Goal: Communication & Community: Answer question/provide support

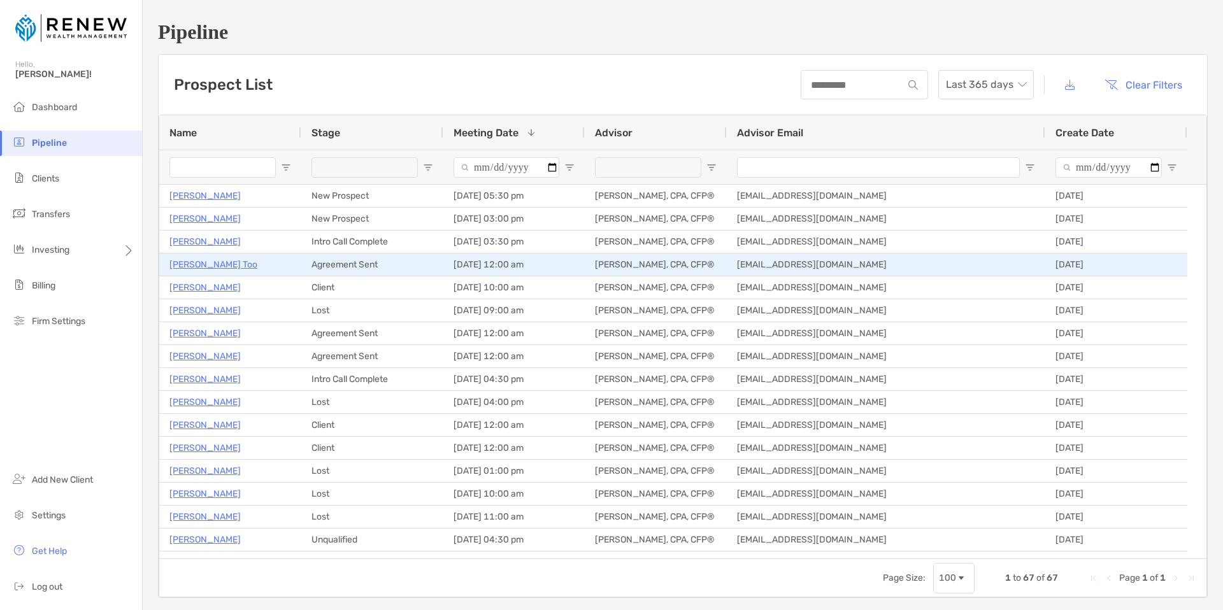
click at [191, 264] on p "Gloria Too" at bounding box center [213, 265] width 88 height 16
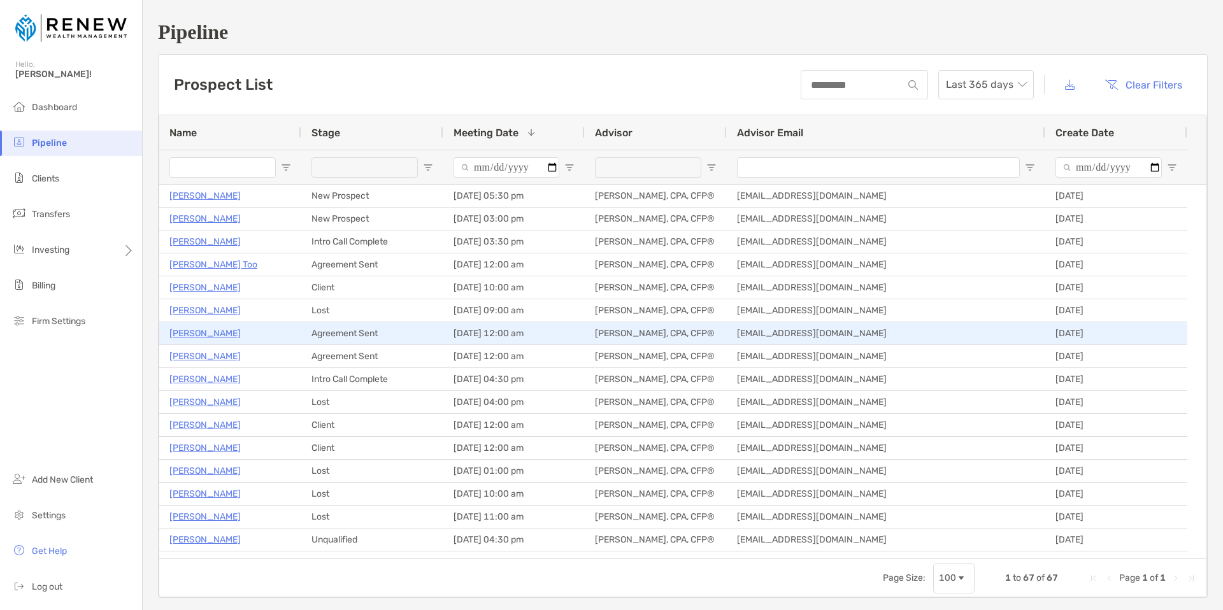
click at [220, 335] on p "[PERSON_NAME]" at bounding box center [204, 333] width 71 height 16
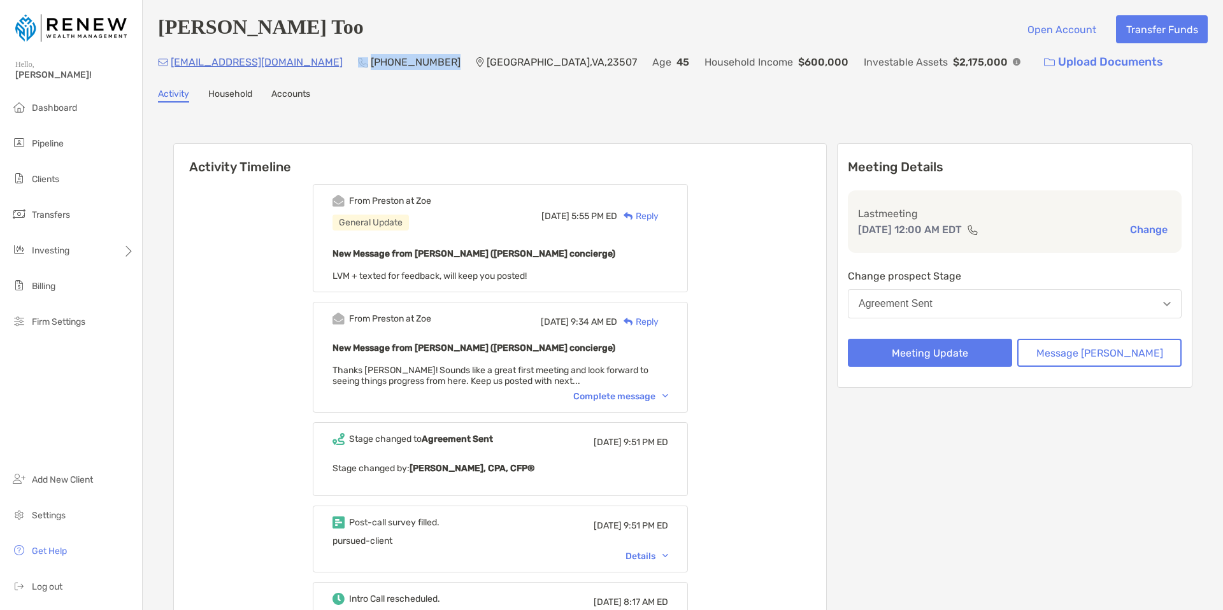
drag, startPoint x: 367, startPoint y: 62, endPoint x: 288, endPoint y: 60, distance: 79.0
click at [358, 60] on div "[PHONE_NUMBER]" at bounding box center [409, 61] width 103 height 27
copy div "[PHONE_NUMBER]"
click at [1102, 356] on button "Message Zoe" at bounding box center [1099, 353] width 164 height 28
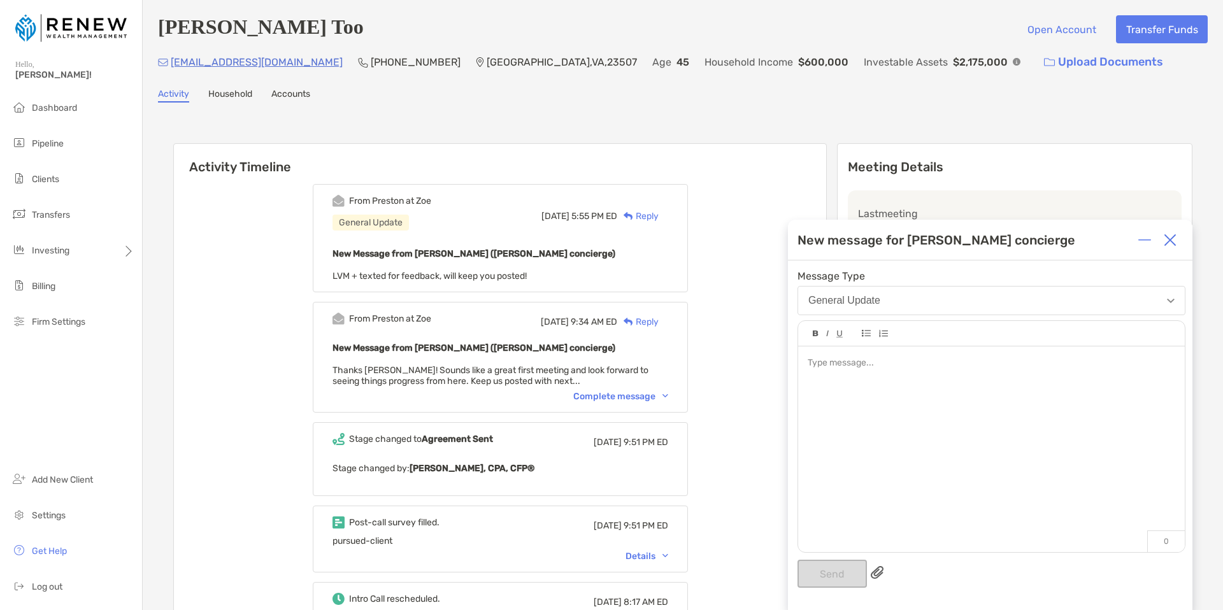
click at [860, 374] on div at bounding box center [991, 442] width 387 height 193
click at [818, 572] on button "Send" at bounding box center [831, 574] width 69 height 28
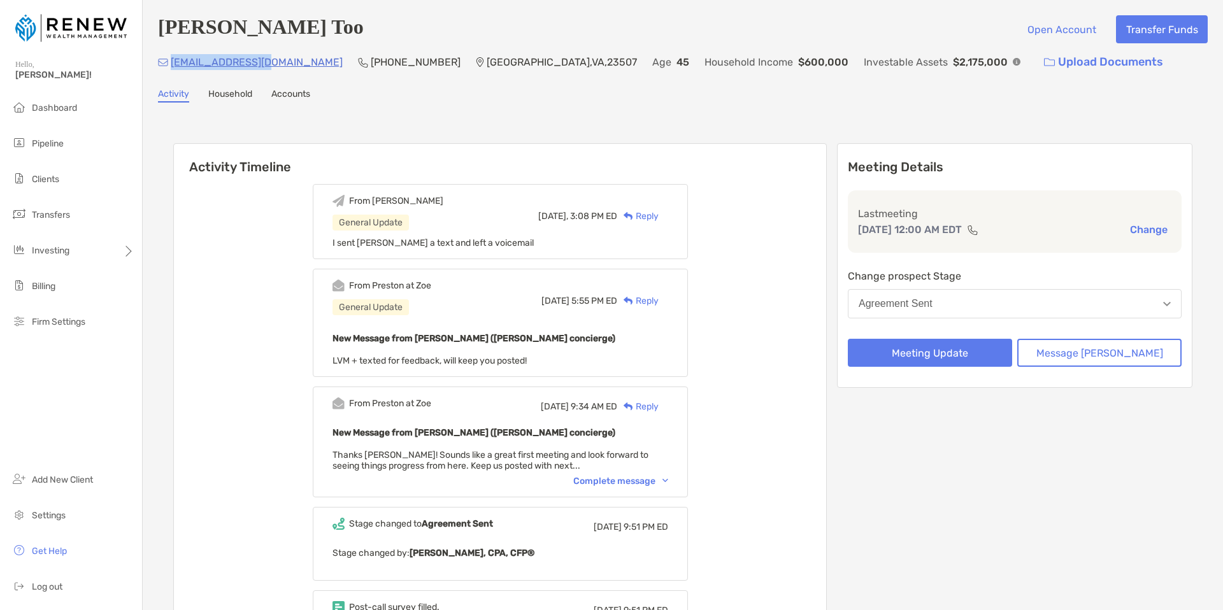
drag, startPoint x: 269, startPoint y: 64, endPoint x: 173, endPoint y: 64, distance: 96.8
click at [173, 64] on div "globot2@yahoo.com (703) 623-9739 Norfolk , VA , 23507 Age 45 Household Income $…" at bounding box center [682, 61] width 1049 height 27
copy p "globot2@yahoo.com"
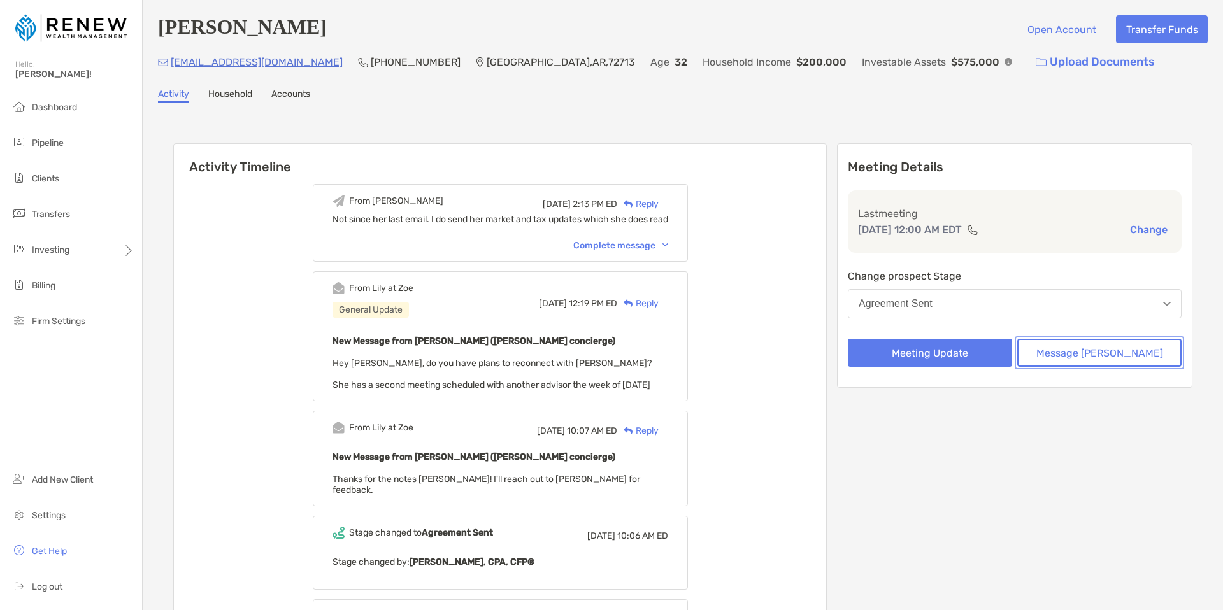
click at [1100, 353] on button "Message [PERSON_NAME]" at bounding box center [1099, 353] width 164 height 28
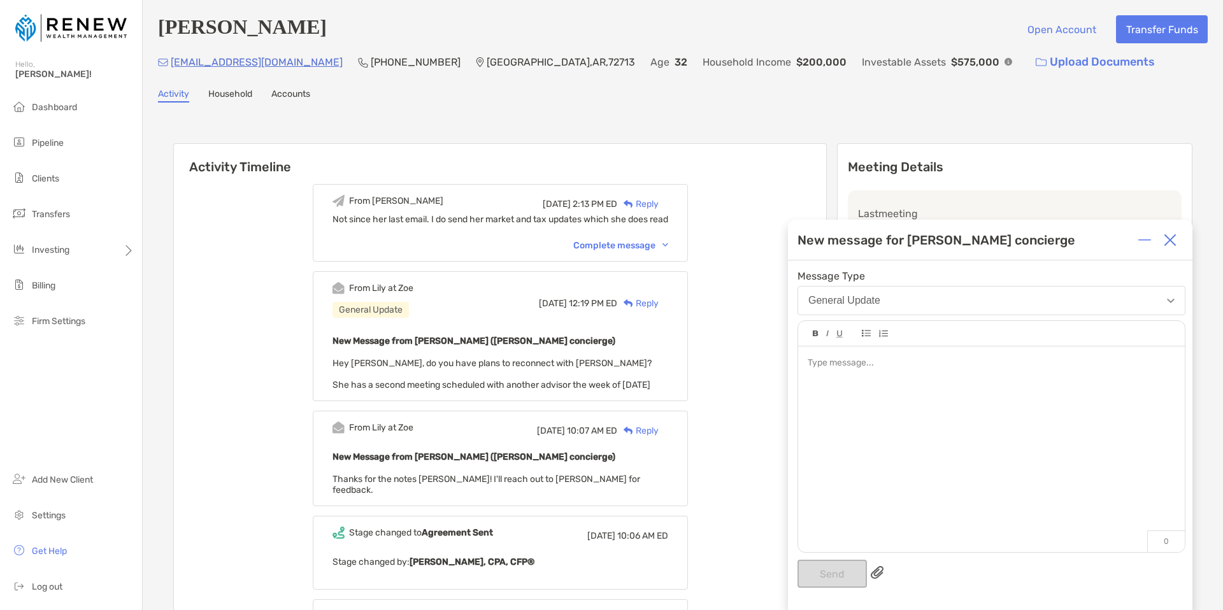
click at [852, 380] on div at bounding box center [991, 442] width 387 height 193
click at [828, 565] on button "Send" at bounding box center [831, 574] width 69 height 28
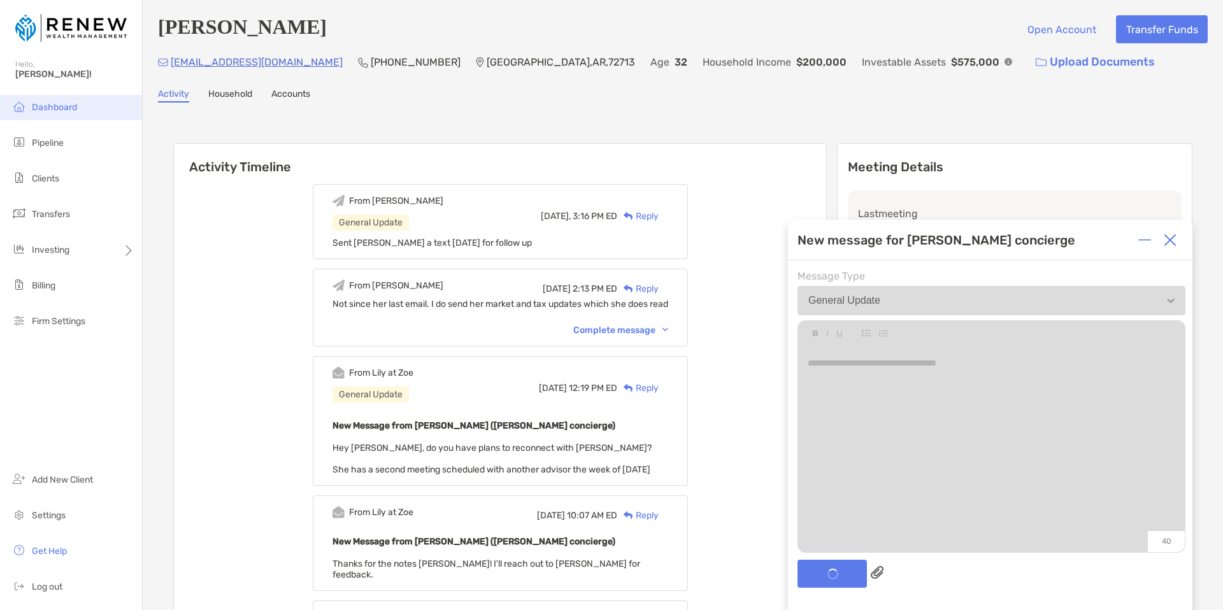
click at [95, 117] on li "Dashboard" at bounding box center [71, 107] width 142 height 25
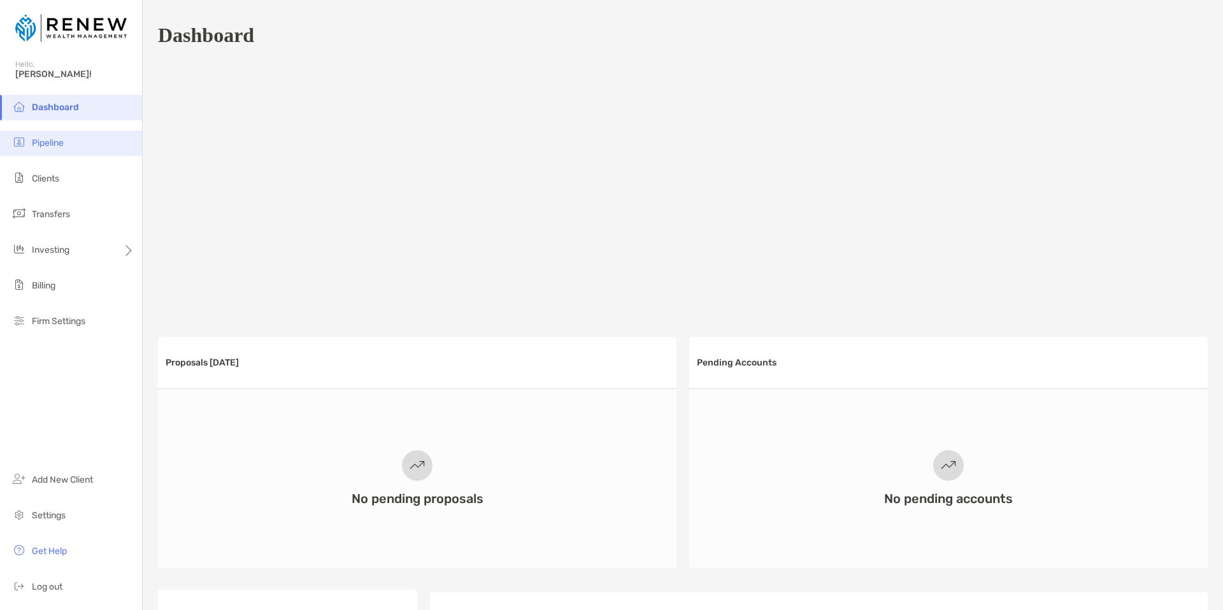
click at [39, 153] on li "Pipeline" at bounding box center [71, 143] width 142 height 25
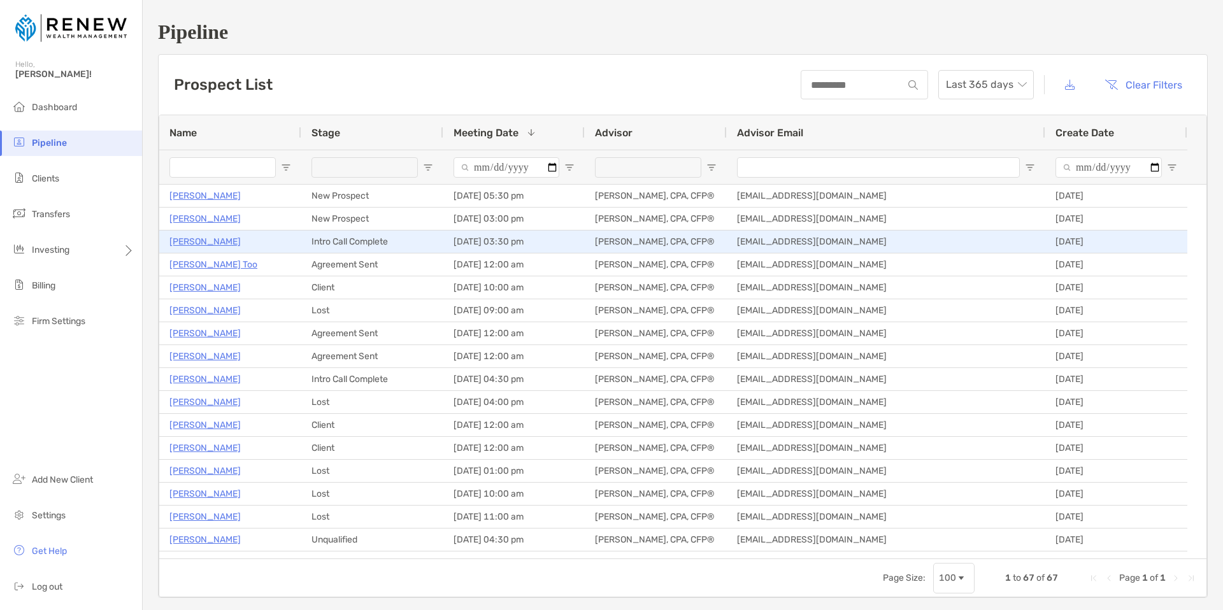
click at [204, 240] on p "[PERSON_NAME]" at bounding box center [204, 242] width 71 height 16
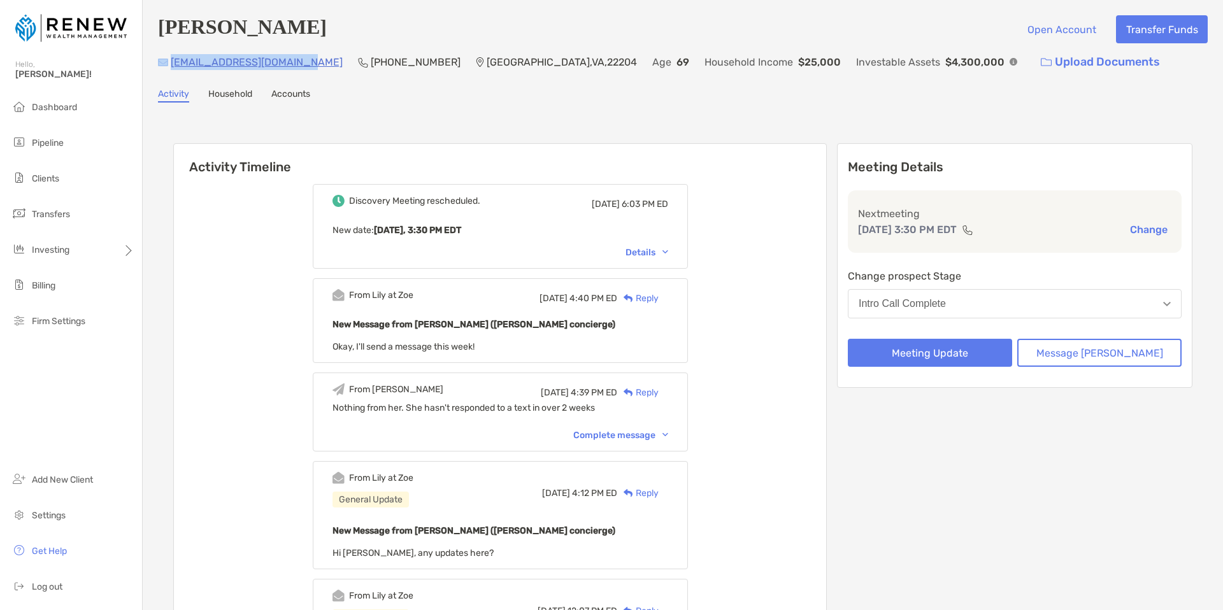
drag, startPoint x: 295, startPoint y: 65, endPoint x: 217, endPoint y: 64, distance: 77.7
click at [165, 65] on div "carolelieber@hotmail.com (571) 332-8301 Arlington , VA , 22204 Age 69 Household…" at bounding box center [682, 61] width 1049 height 27
copy div "carolelieber@hotmail.com"
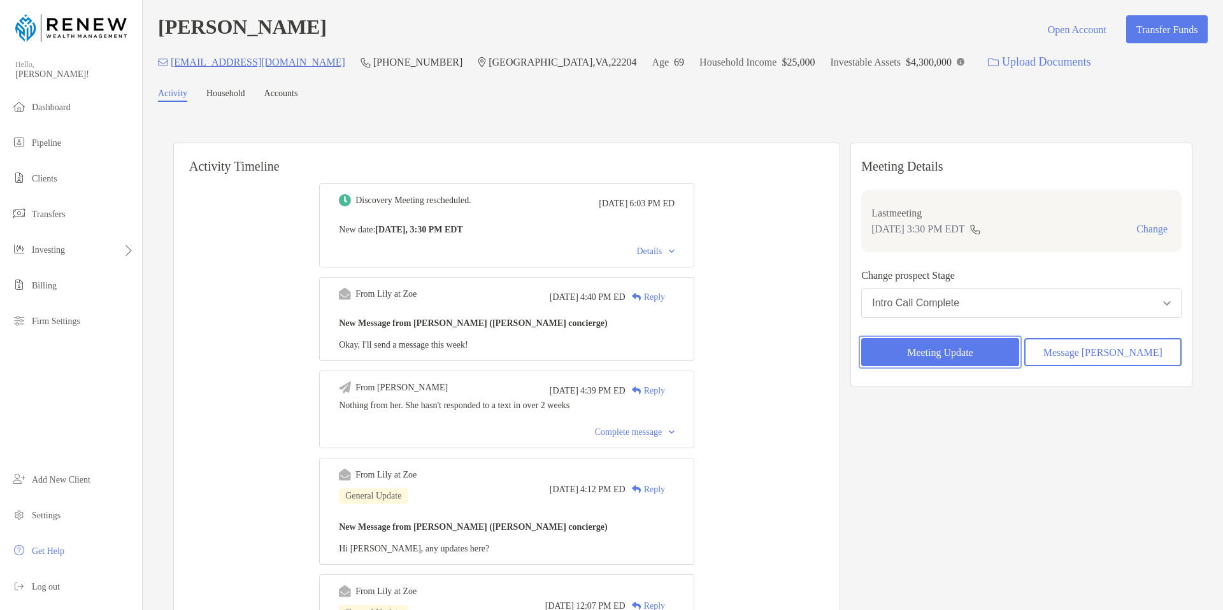
click at [965, 357] on button "Meeting Update" at bounding box center [939, 352] width 157 height 28
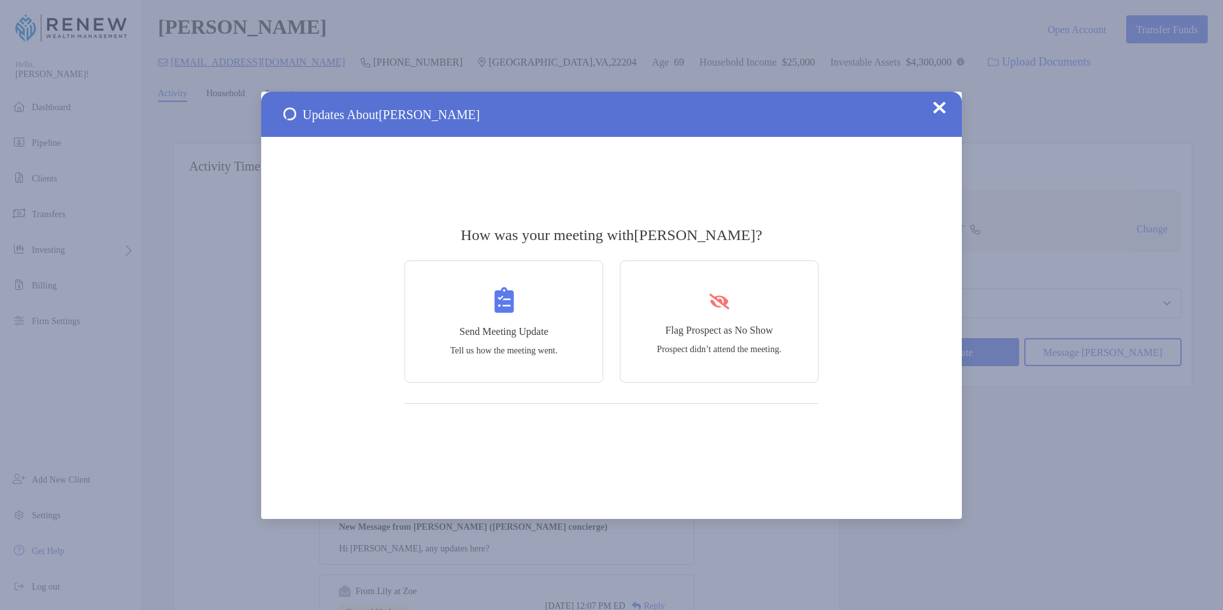
click at [943, 107] on img at bounding box center [939, 107] width 13 height 13
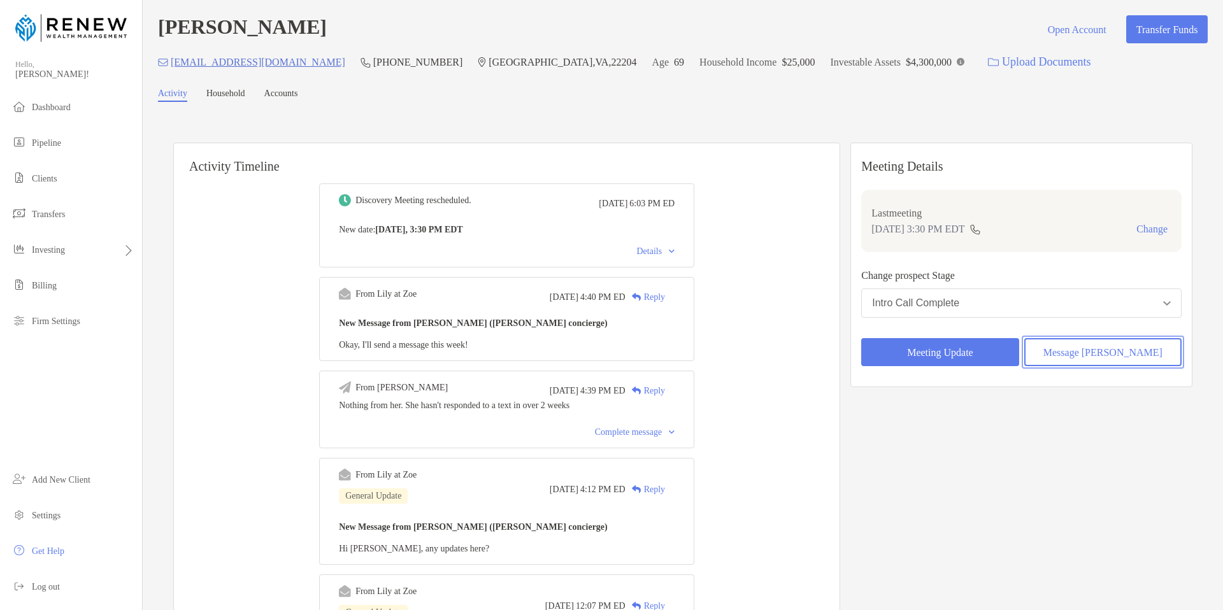
click at [1102, 356] on button "Message Zoe" at bounding box center [1102, 352] width 157 height 28
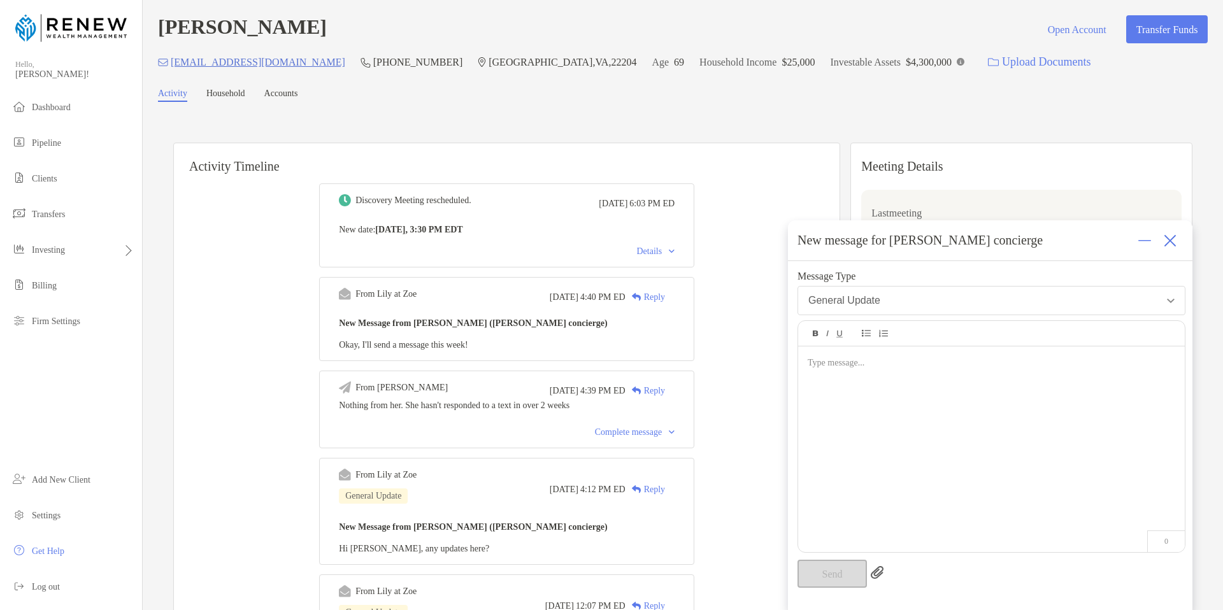
click at [897, 365] on div at bounding box center [990, 363] width 367 height 13
click at [879, 367] on div at bounding box center [990, 363] width 367 height 13
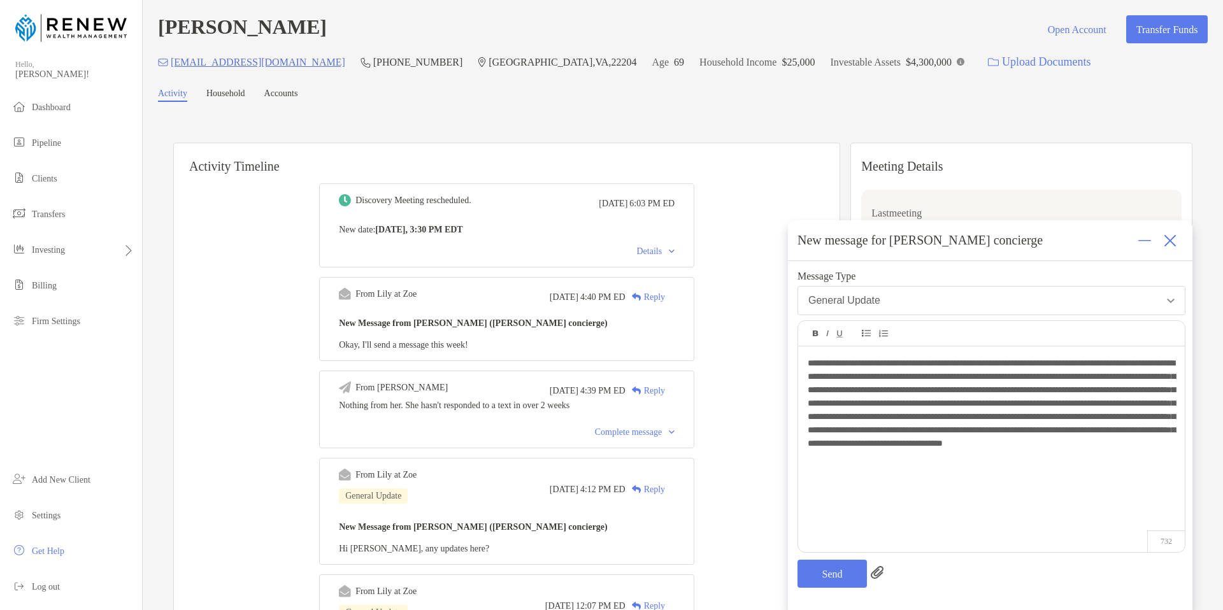
click at [896, 385] on span "**********" at bounding box center [990, 403] width 367 height 89
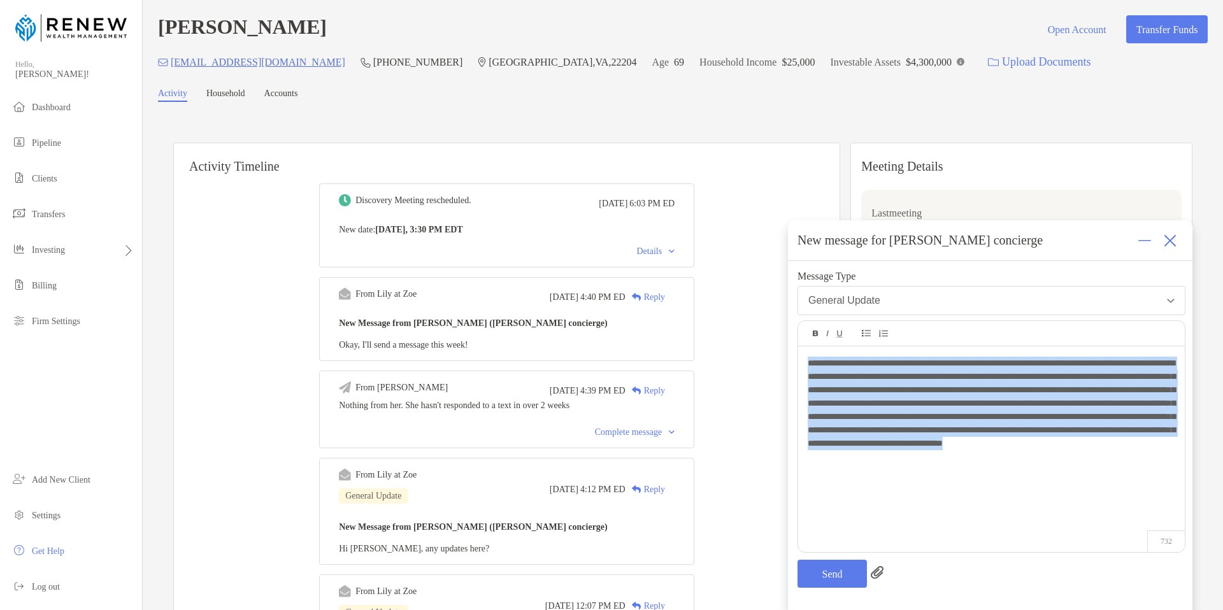
click at [896, 385] on span "**********" at bounding box center [990, 403] width 367 height 89
copy span "***"
click at [895, 376] on span "**********" at bounding box center [990, 403] width 367 height 89
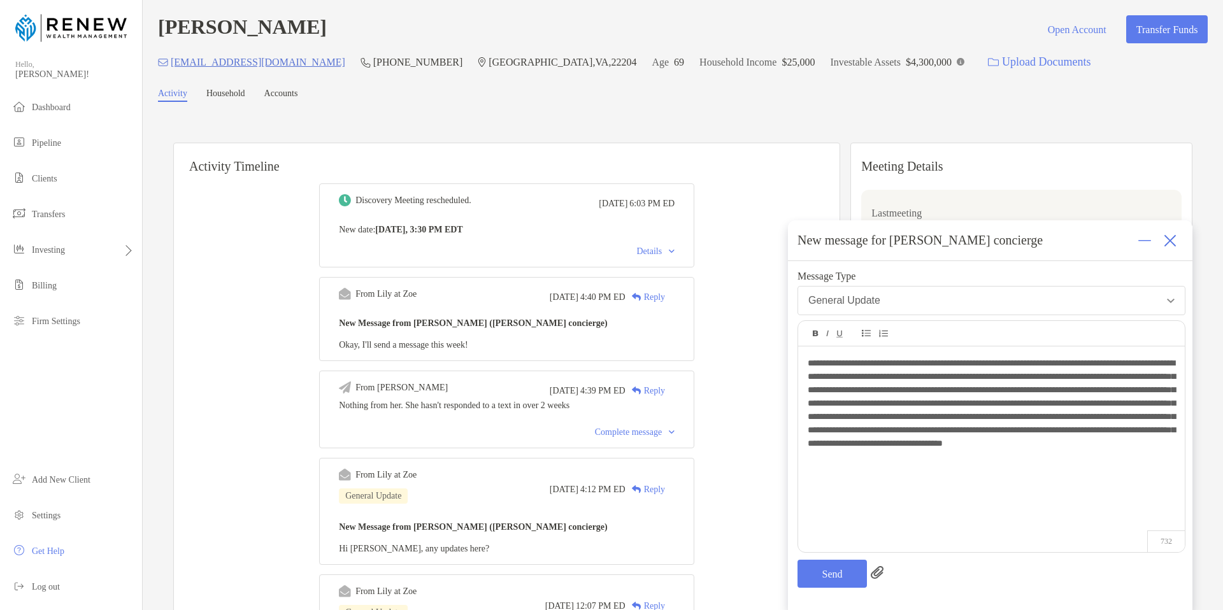
click at [926, 374] on span "**********" at bounding box center [990, 403] width 367 height 89
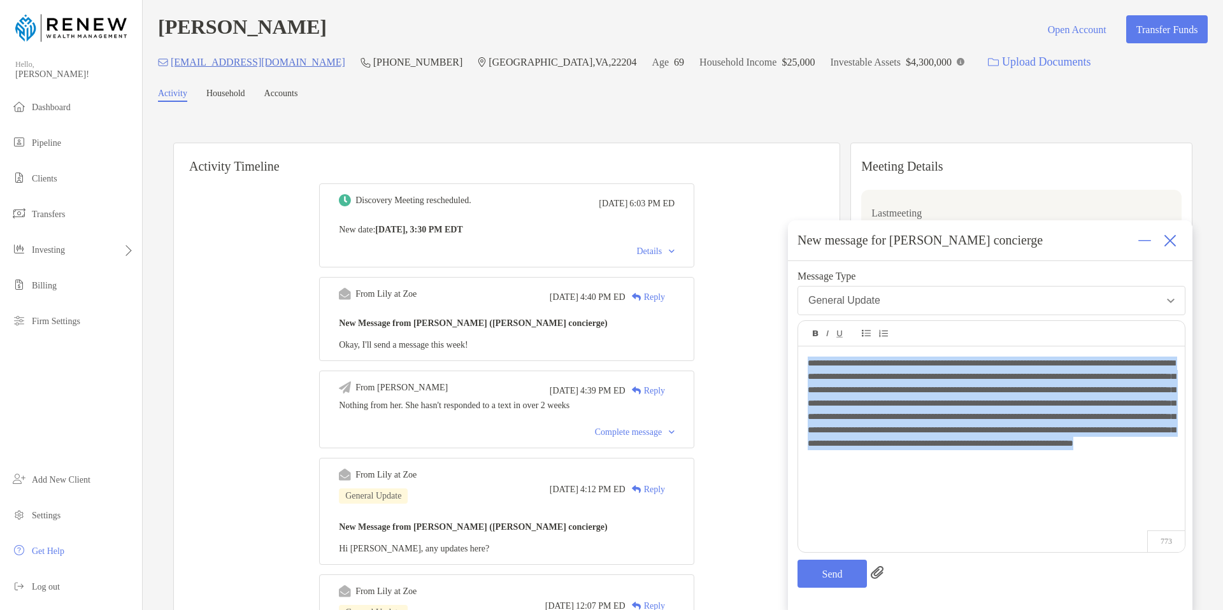
drag, startPoint x: 809, startPoint y: 362, endPoint x: 1132, endPoint y: 476, distance: 342.2
click at [1132, 450] on div "**********" at bounding box center [990, 404] width 367 height 94
copy span "**********"
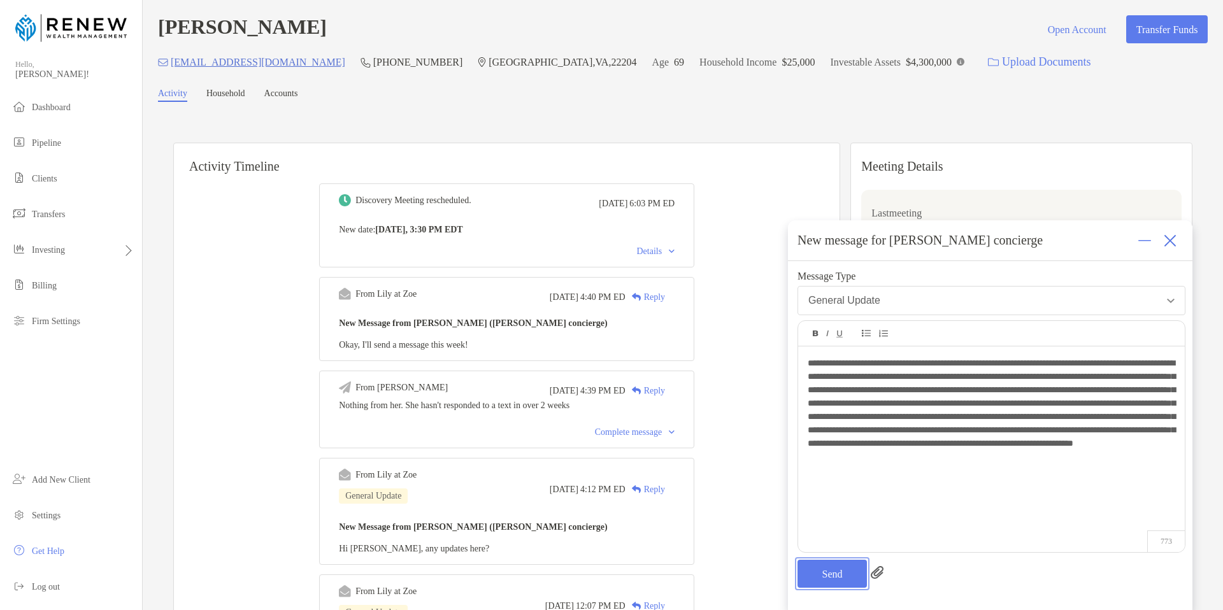
click at [826, 567] on button "Send" at bounding box center [831, 574] width 69 height 28
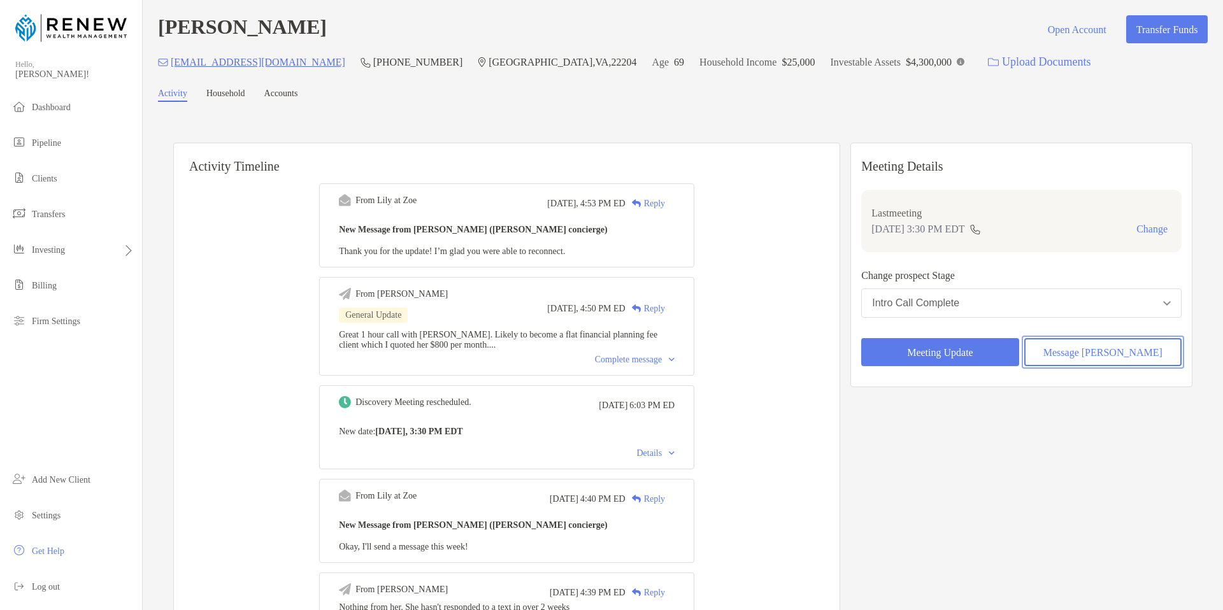
click at [1096, 348] on button "Message Zoe" at bounding box center [1102, 352] width 157 height 28
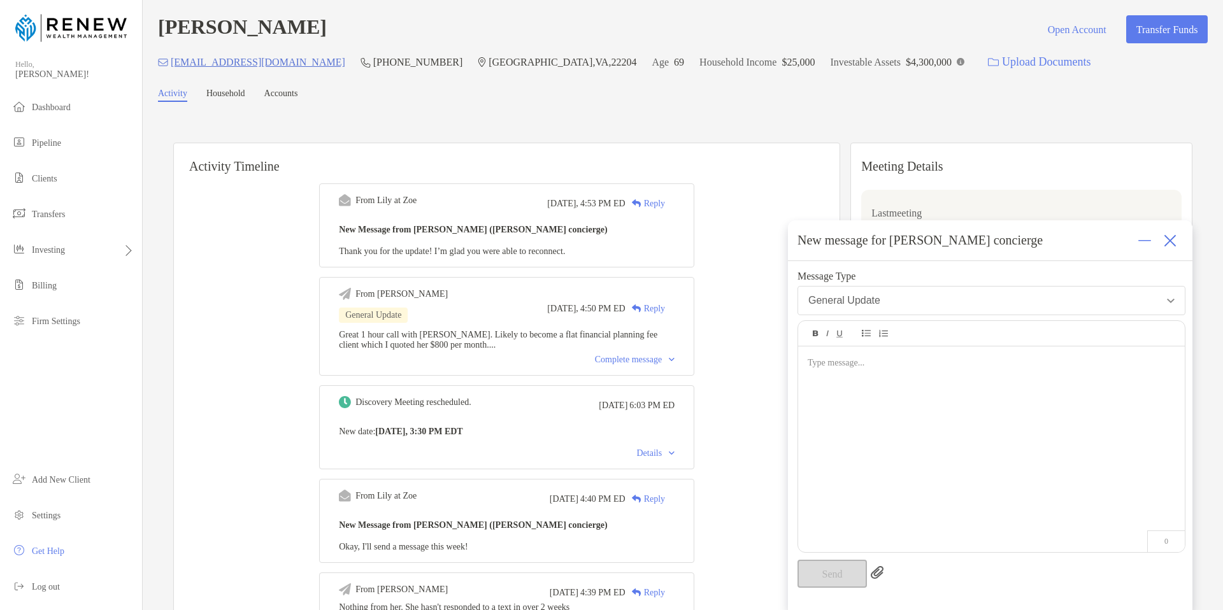
click at [849, 402] on div at bounding box center [991, 442] width 387 height 193
click at [838, 574] on button "Send" at bounding box center [831, 574] width 69 height 28
